Goal: Task Accomplishment & Management: Manage account settings

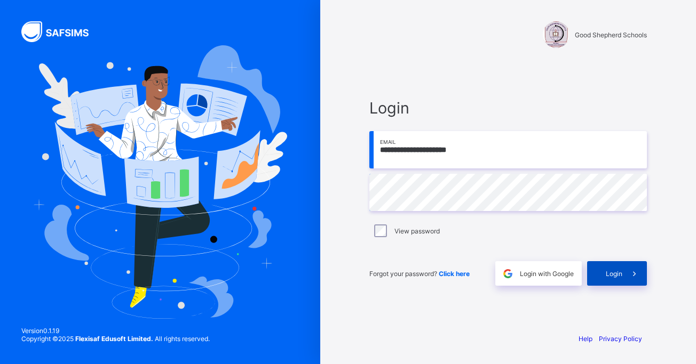
click at [608, 272] on span "Login" at bounding box center [614, 274] width 17 height 8
click at [609, 277] on span "Login" at bounding box center [614, 274] width 17 height 8
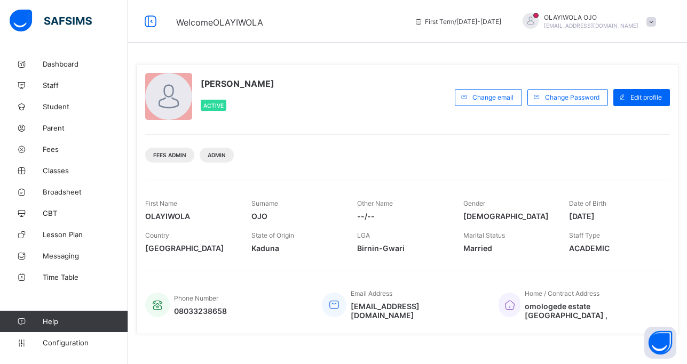
click at [293, 170] on div "OLAYIWOLA OJO Active Change email Change Password Edit profile Fees Admin Admin…" at bounding box center [407, 199] width 543 height 270
click at [61, 104] on span "Student" at bounding box center [85, 106] width 85 height 9
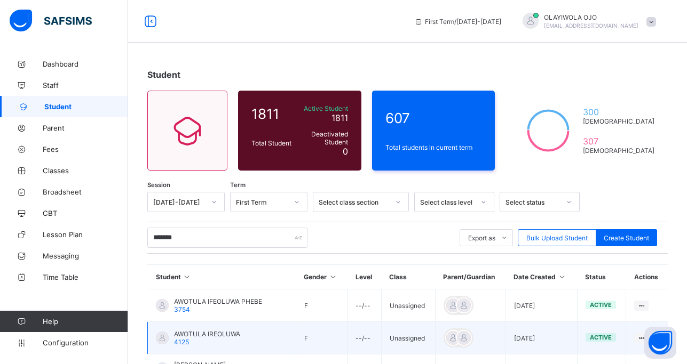
type input "*******"
click at [210, 335] on span "AWOTULA IREOLUWA" at bounding box center [207, 334] width 66 height 8
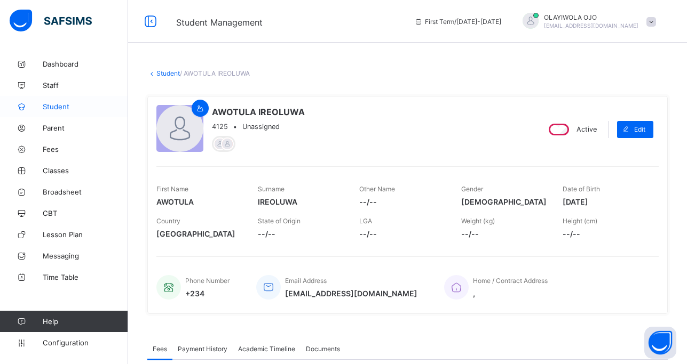
click at [58, 110] on span "Student" at bounding box center [85, 106] width 85 height 9
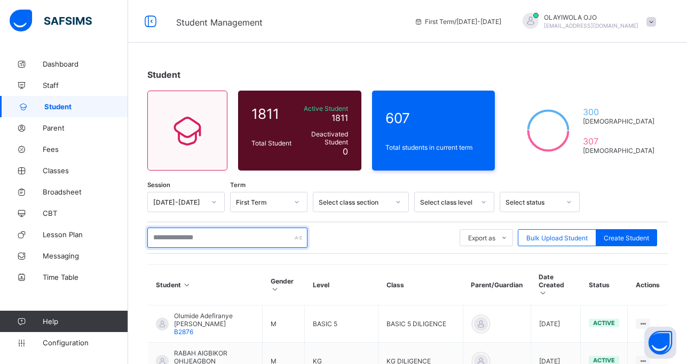
click at [173, 234] on input "text" at bounding box center [227, 238] width 160 height 20
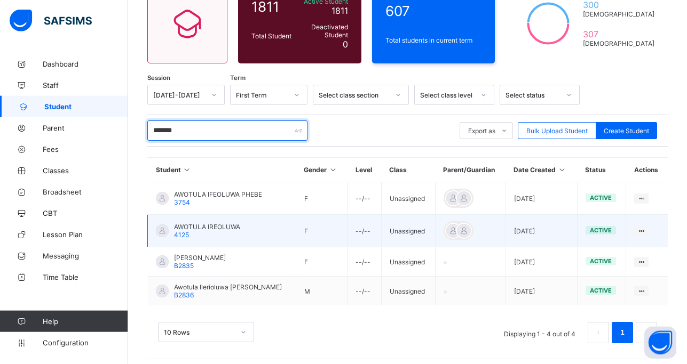
scroll to position [109, 0]
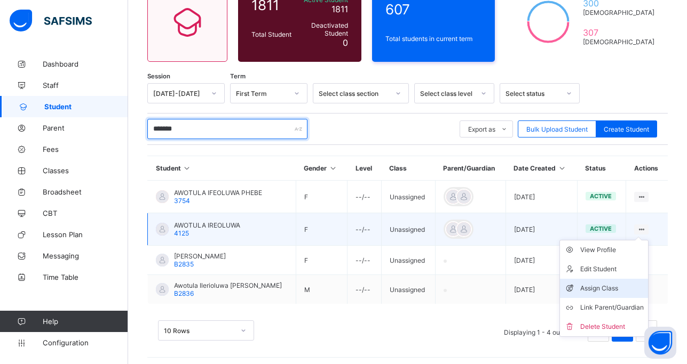
type input "*******"
click at [607, 287] on div "Assign Class" at bounding box center [611, 288] width 63 height 11
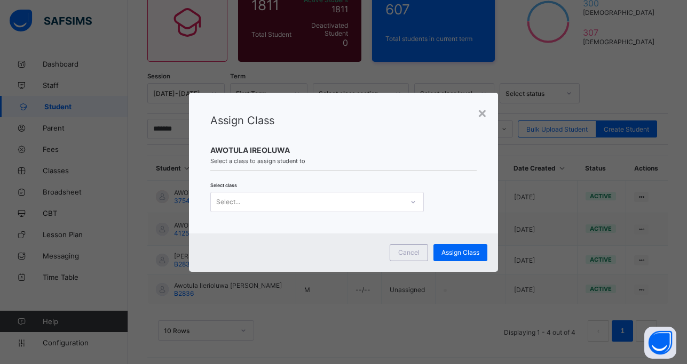
click at [242, 202] on div "Select..." at bounding box center [307, 202] width 192 height 15
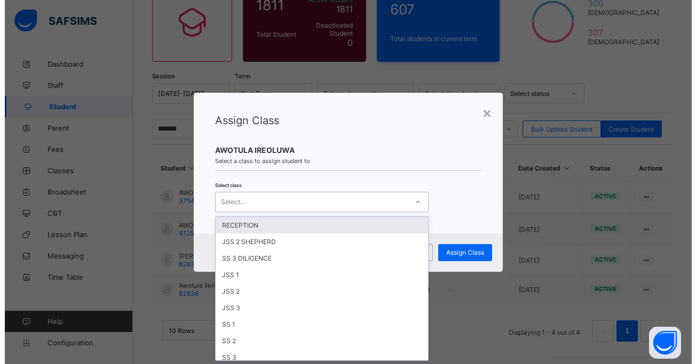
scroll to position [0, 0]
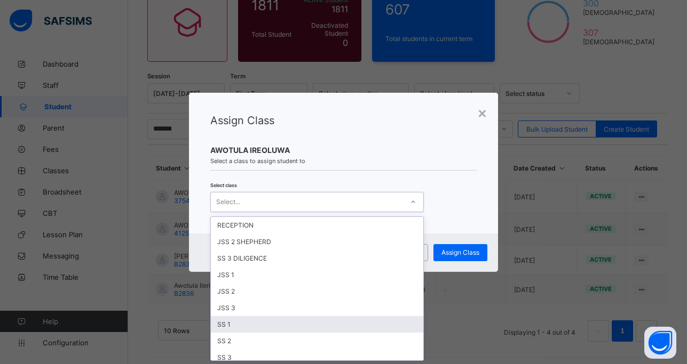
click at [236, 327] on div "SS 1" at bounding box center [317, 324] width 212 height 17
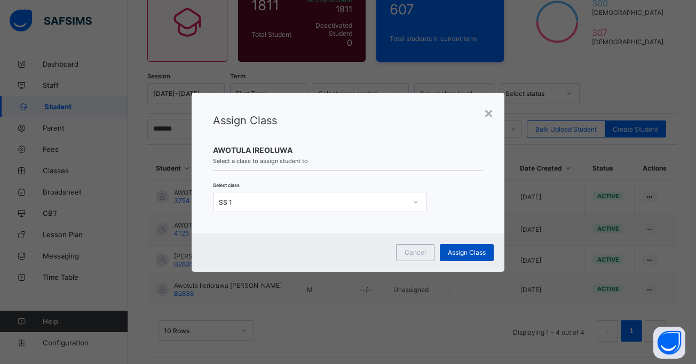
click at [458, 251] on span "Assign Class" at bounding box center [467, 253] width 38 height 8
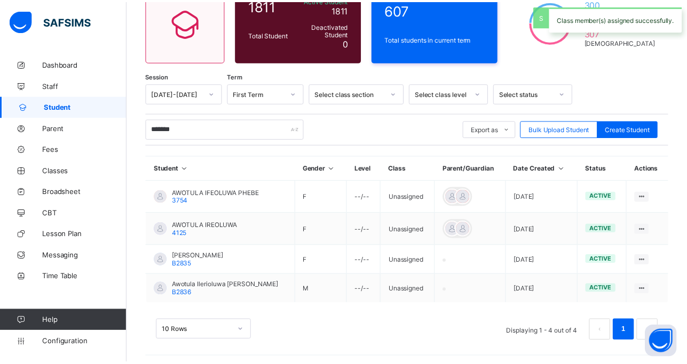
scroll to position [108, 0]
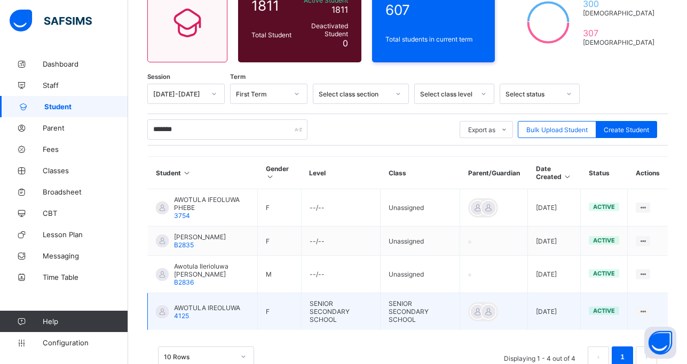
click at [200, 312] on span "AWOTULA IREOLUWA" at bounding box center [207, 308] width 66 height 8
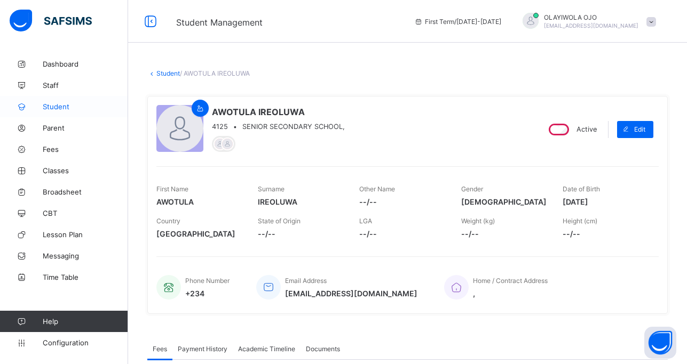
click at [61, 102] on link "Student" at bounding box center [64, 106] width 128 height 21
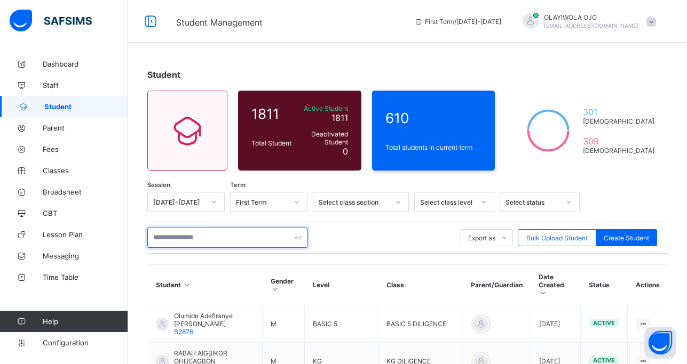
click at [171, 236] on input "text" at bounding box center [227, 238] width 160 height 20
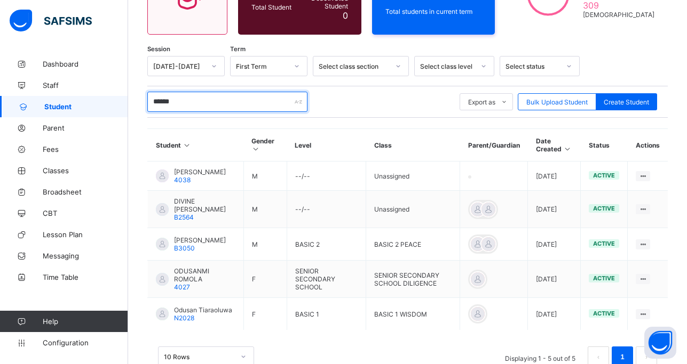
scroll to position [163, 0]
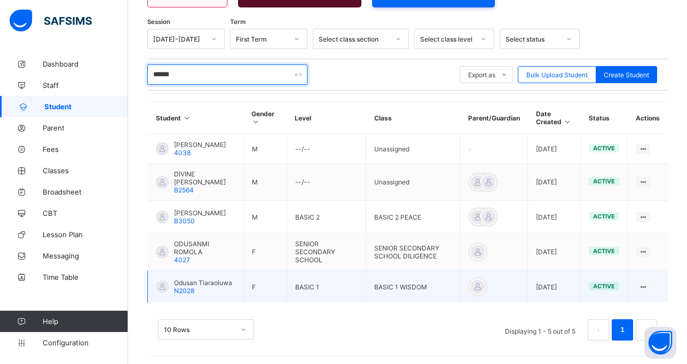
type input "******"
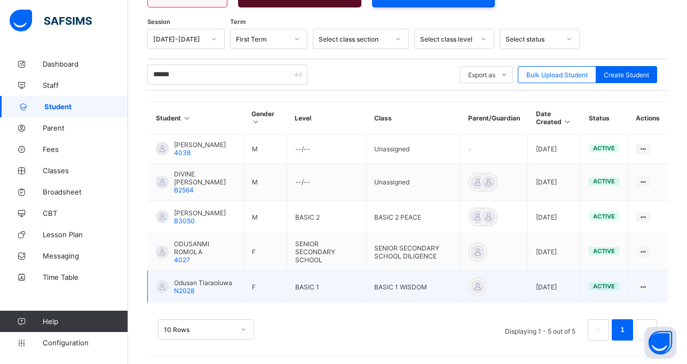
click at [181, 284] on span "Odusan Tiaraoluwa" at bounding box center [203, 283] width 58 height 8
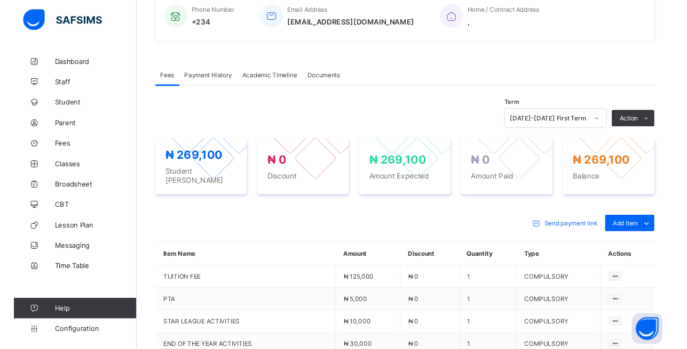
scroll to position [291, 0]
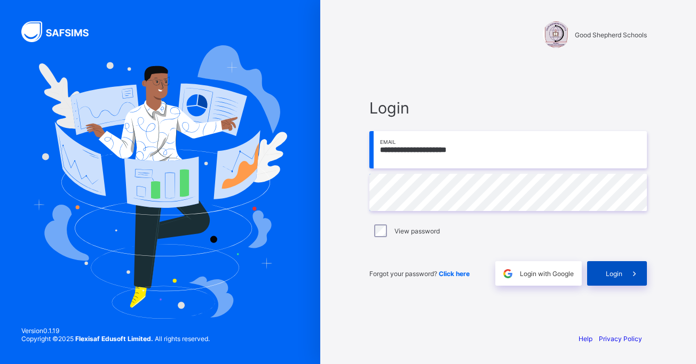
click at [616, 274] on span "Login" at bounding box center [614, 274] width 17 height 8
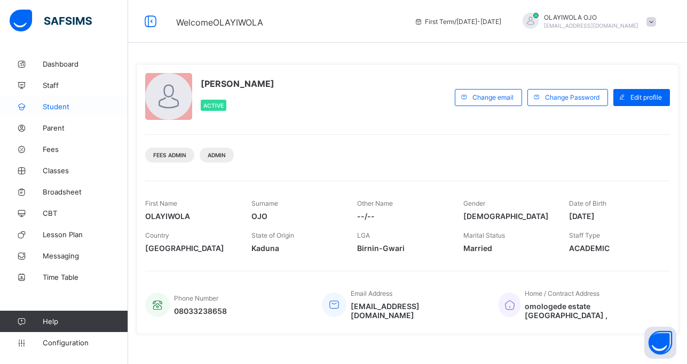
click at [62, 106] on span "Student" at bounding box center [85, 106] width 85 height 9
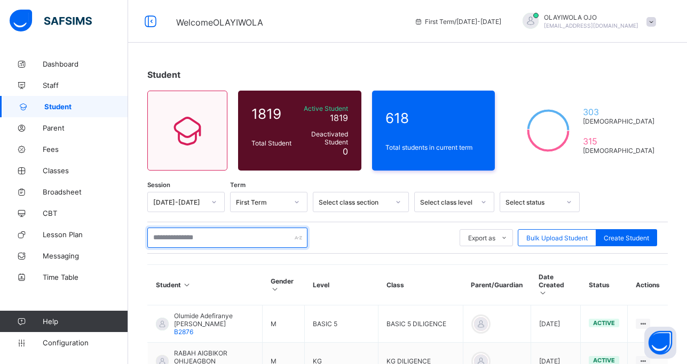
click at [171, 237] on input "text" at bounding box center [227, 238] width 160 height 20
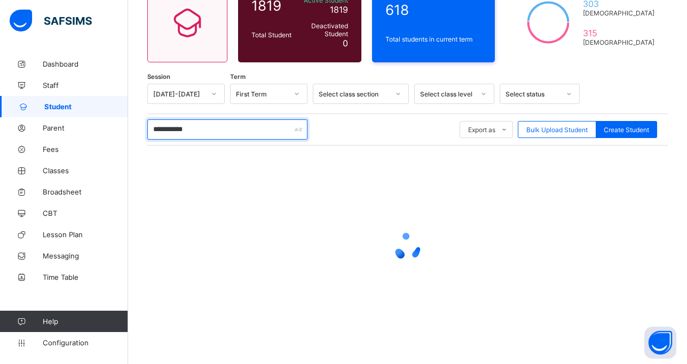
scroll to position [22, 0]
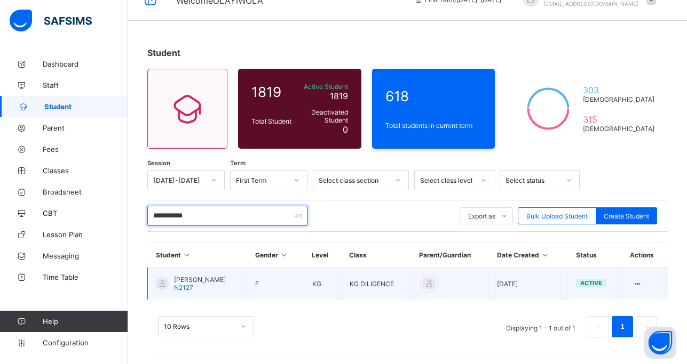
type input "**********"
click at [201, 283] on span "ADENE GRACE TINUADE" at bounding box center [200, 280] width 52 height 8
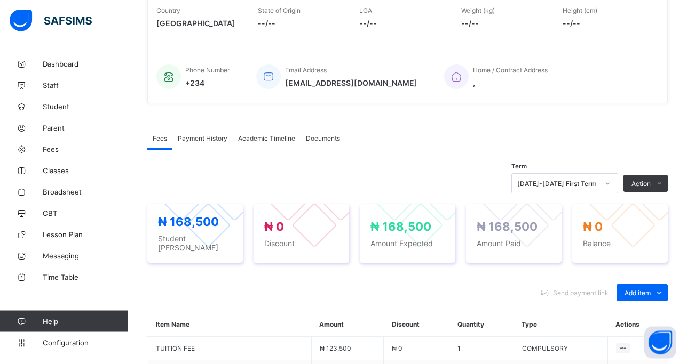
scroll to position [212, 0]
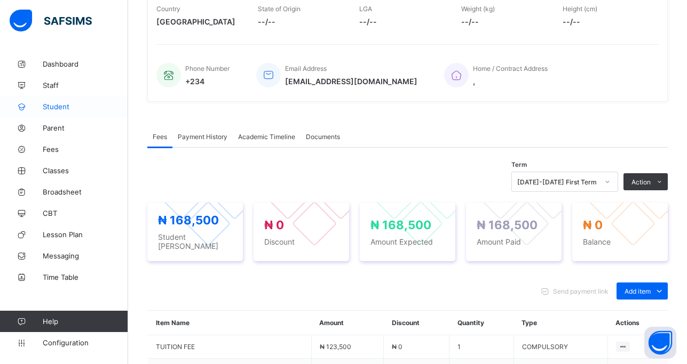
click at [50, 107] on span "Student" at bounding box center [85, 106] width 85 height 9
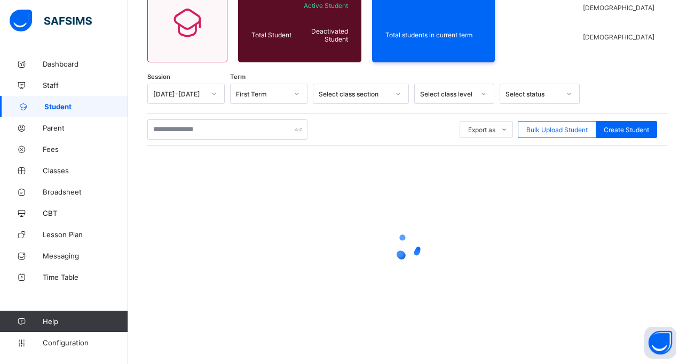
scroll to position [38, 0]
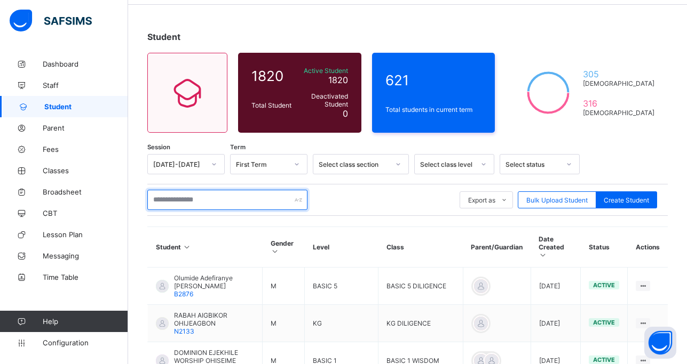
click at [189, 205] on input "text" at bounding box center [227, 200] width 160 height 20
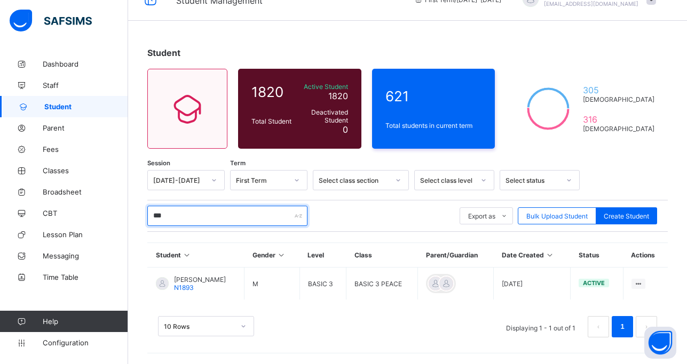
scroll to position [22, 0]
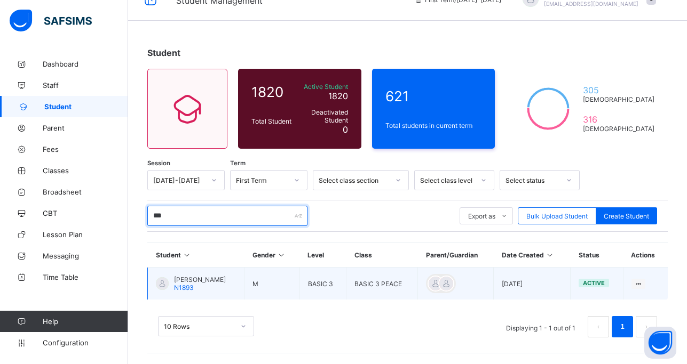
type input "***"
click at [161, 283] on div at bounding box center [162, 283] width 13 height 13
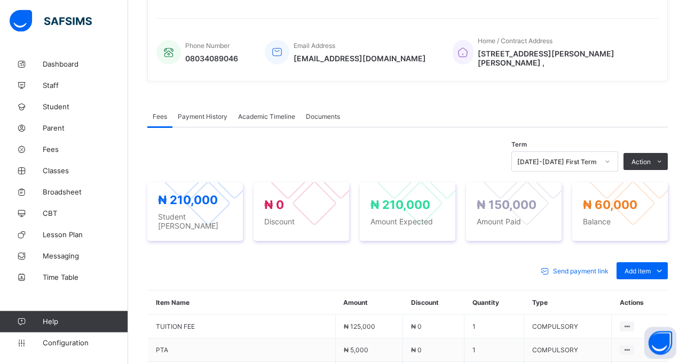
scroll to position [240, 0]
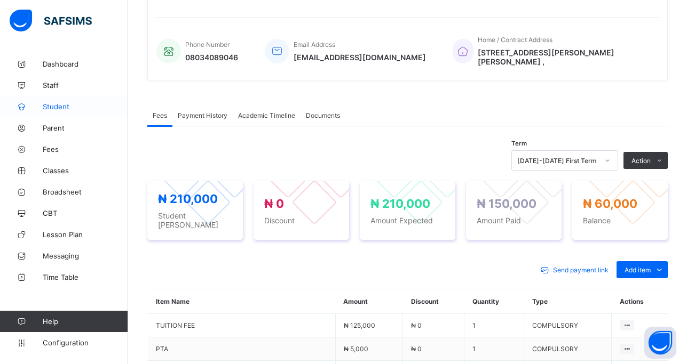
click at [53, 102] on span "Student" at bounding box center [85, 106] width 85 height 9
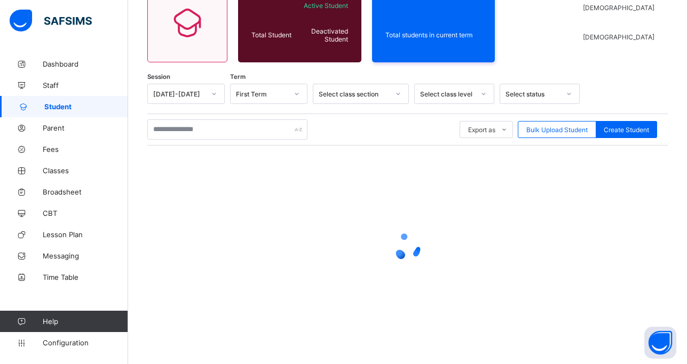
scroll to position [38, 0]
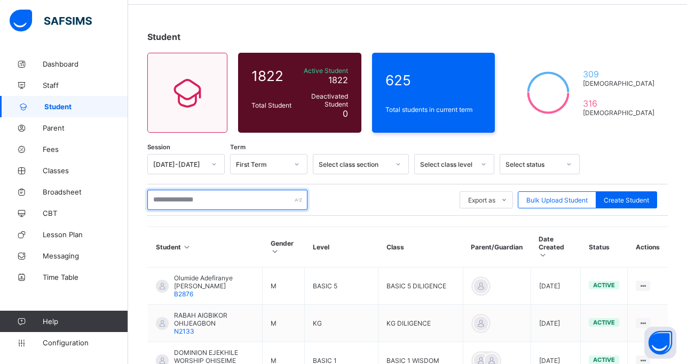
click at [173, 197] on input "text" at bounding box center [227, 200] width 160 height 20
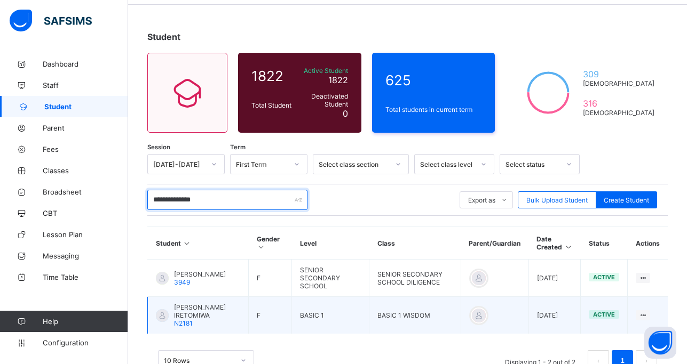
type input "**********"
click at [192, 311] on span "IFEOLUWA OLASEHINDE IRETOMIWA" at bounding box center [207, 312] width 66 height 16
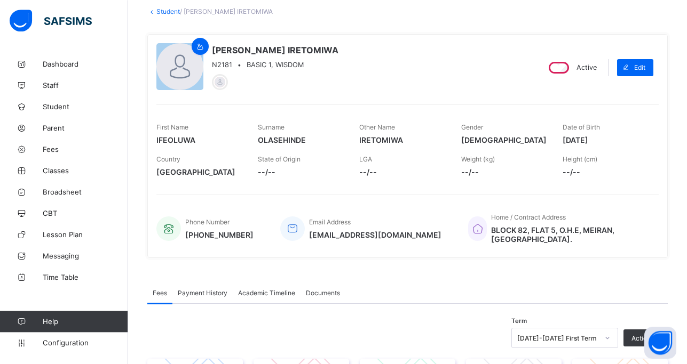
scroll to position [38, 0]
